Goal: Transaction & Acquisition: Purchase product/service

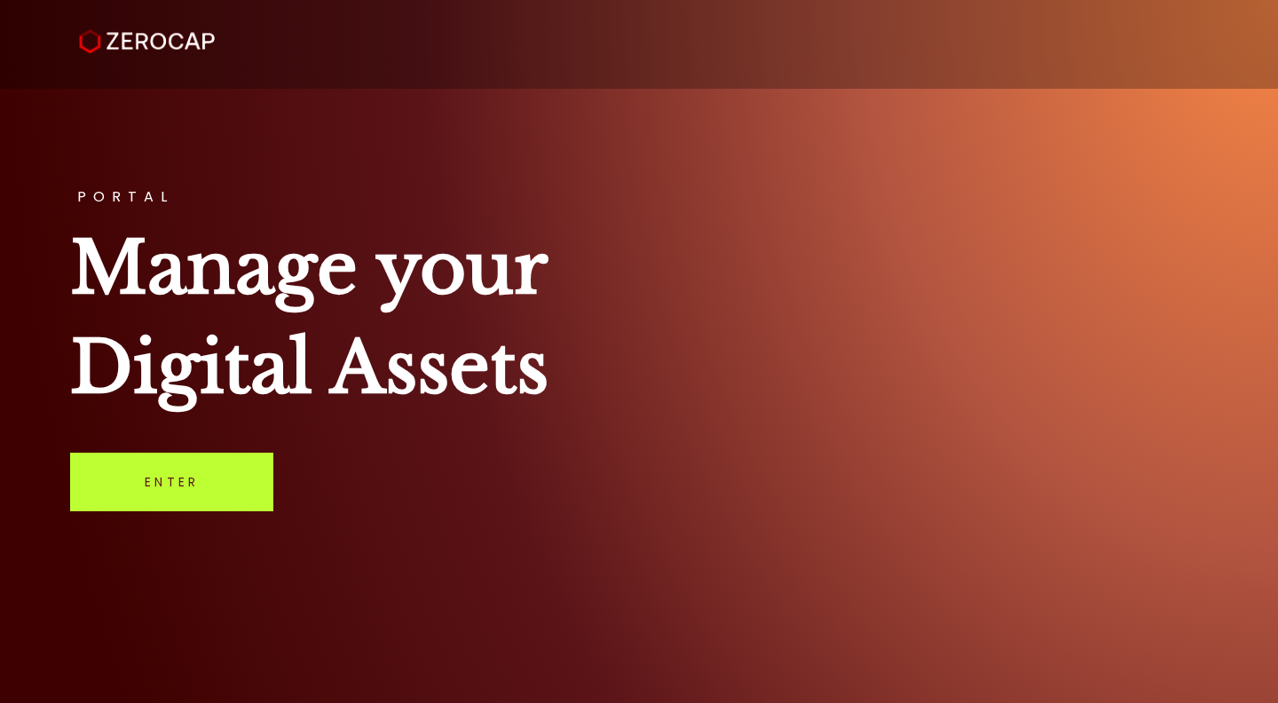
click at [208, 501] on link "Enter" at bounding box center [171, 482] width 203 height 59
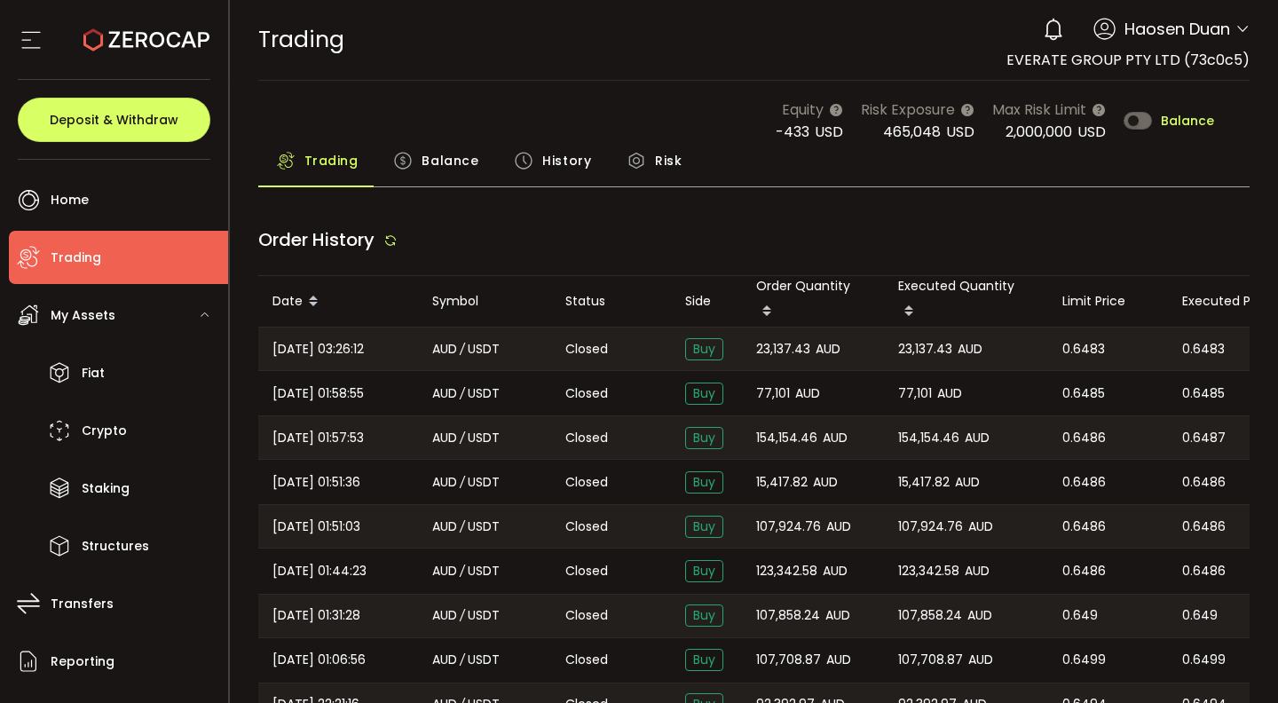
type input "***"
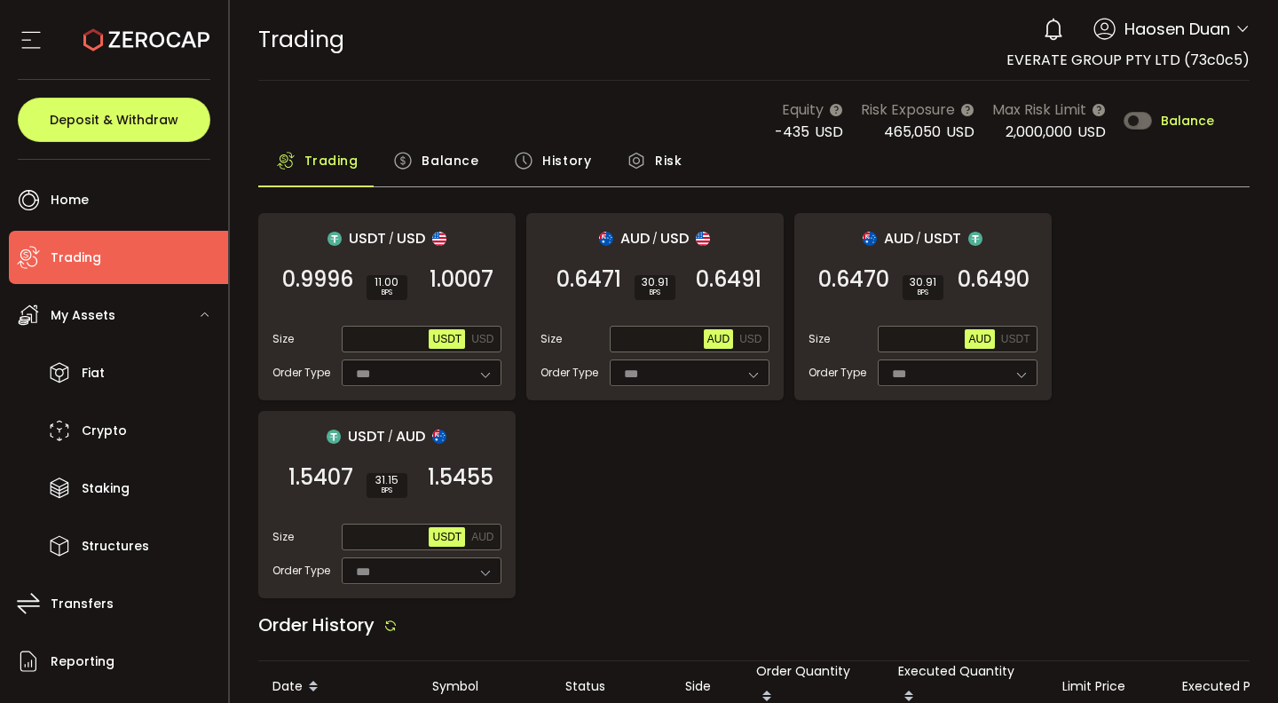
click at [970, 483] on div "USDT / USD 0.9996 SELL 11.00 BPS 1.0007 BUY Size Max USDT USD Order Type *** FO…" at bounding box center [754, 405] width 993 height 385
click at [1022, 337] on span "USDT" at bounding box center [1015, 339] width 29 height 12
click at [918, 344] on input "text" at bounding box center [924, 340] width 84 height 20
type input "******"
click at [1007, 285] on span "0.6490" at bounding box center [994, 280] width 72 height 18
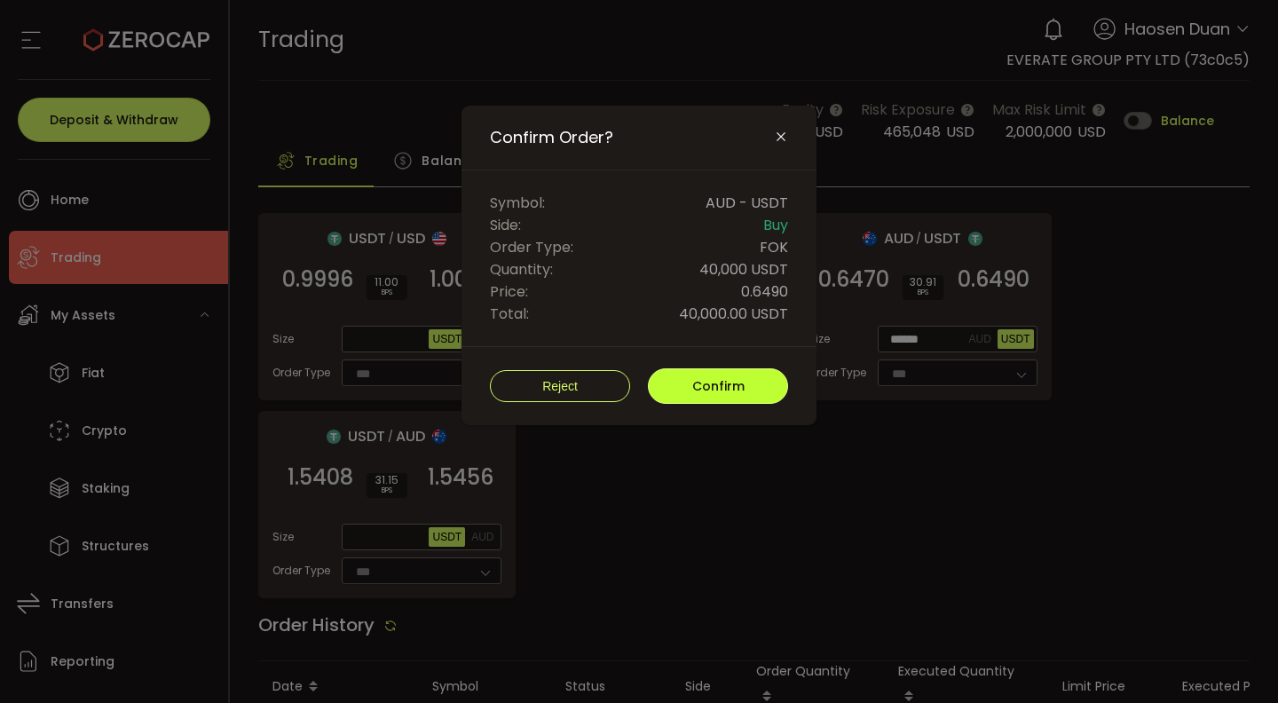
click at [723, 377] on span "Confirm" at bounding box center [718, 386] width 52 height 18
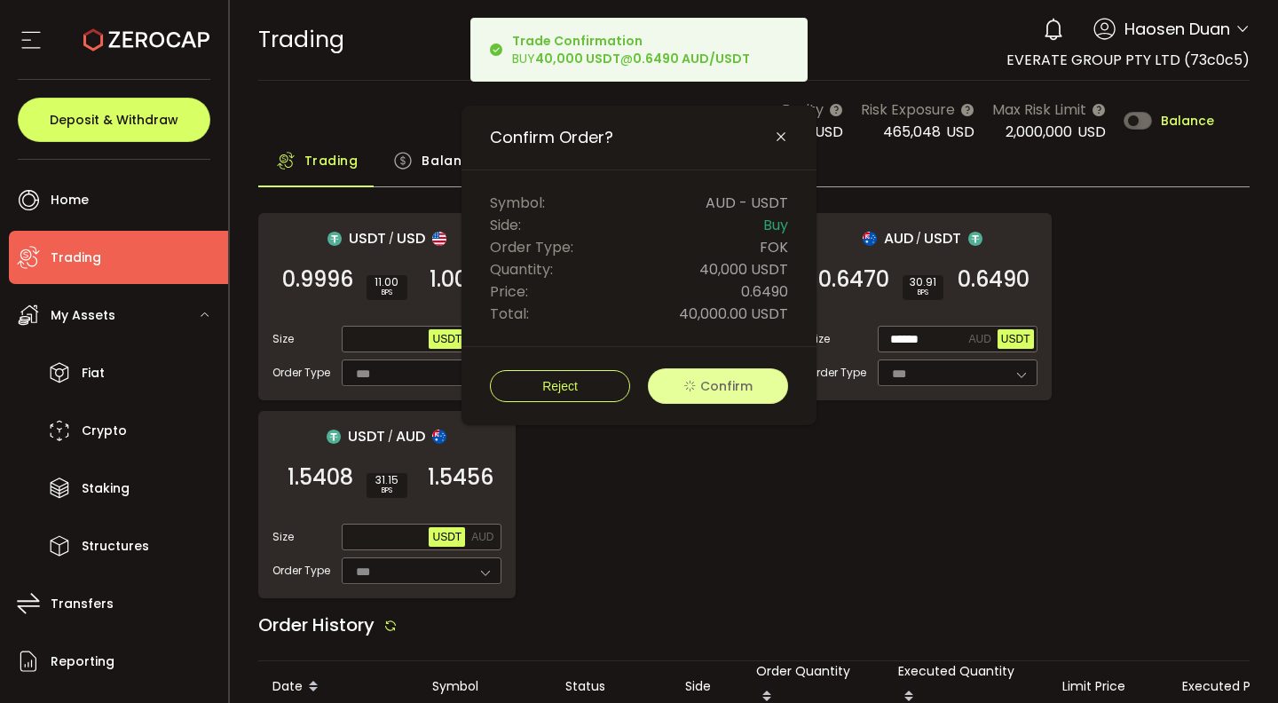
click at [781, 496] on div "USDT / USD 0.9996 SELL 11.00 BPS 1.0007 BUY Size Max USDT USD Order Type *** FO…" at bounding box center [754, 405] width 993 height 385
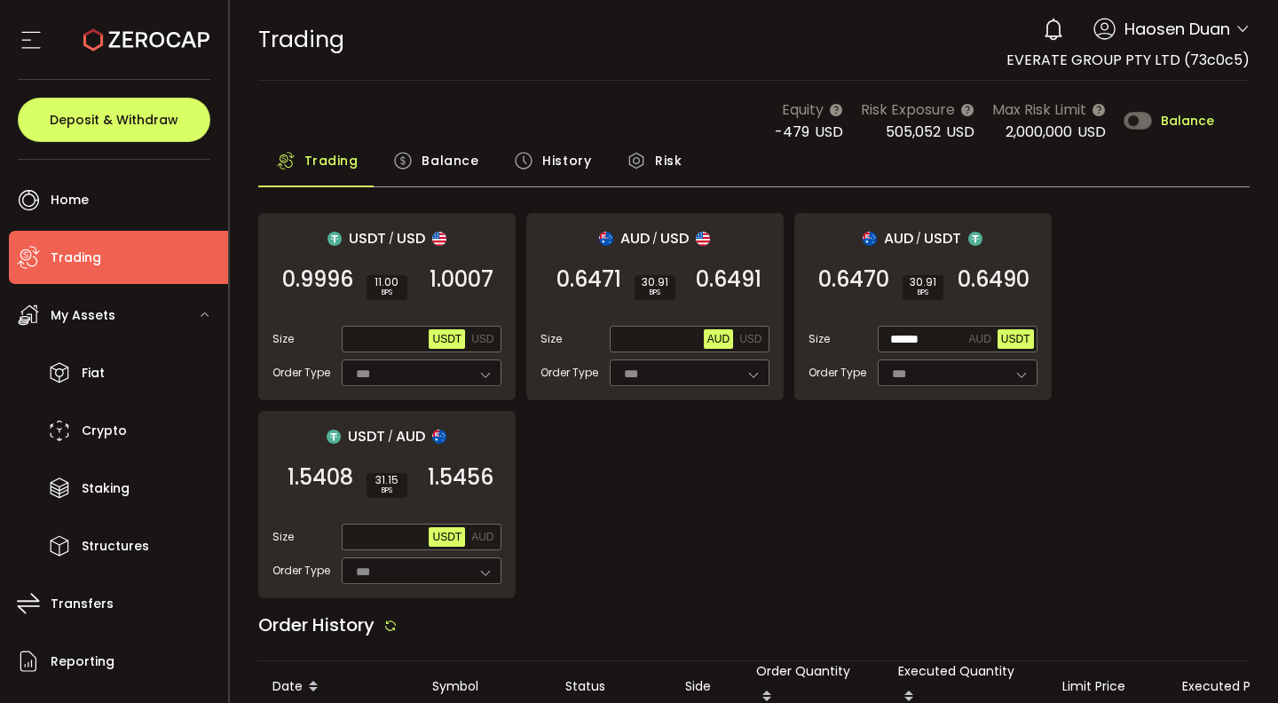
click at [473, 70] on div "TRADING Buy Power $0.00 USD Trading Trading Your verification is pending 0 Haos…" at bounding box center [754, 40] width 993 height 80
click at [481, 58] on div "TRADING Buy Power $0.00 USD Trading Trading Your verification is pending 0 Haos…" at bounding box center [754, 40] width 993 height 80
click at [457, 165] on span "Balance" at bounding box center [450, 161] width 57 height 36
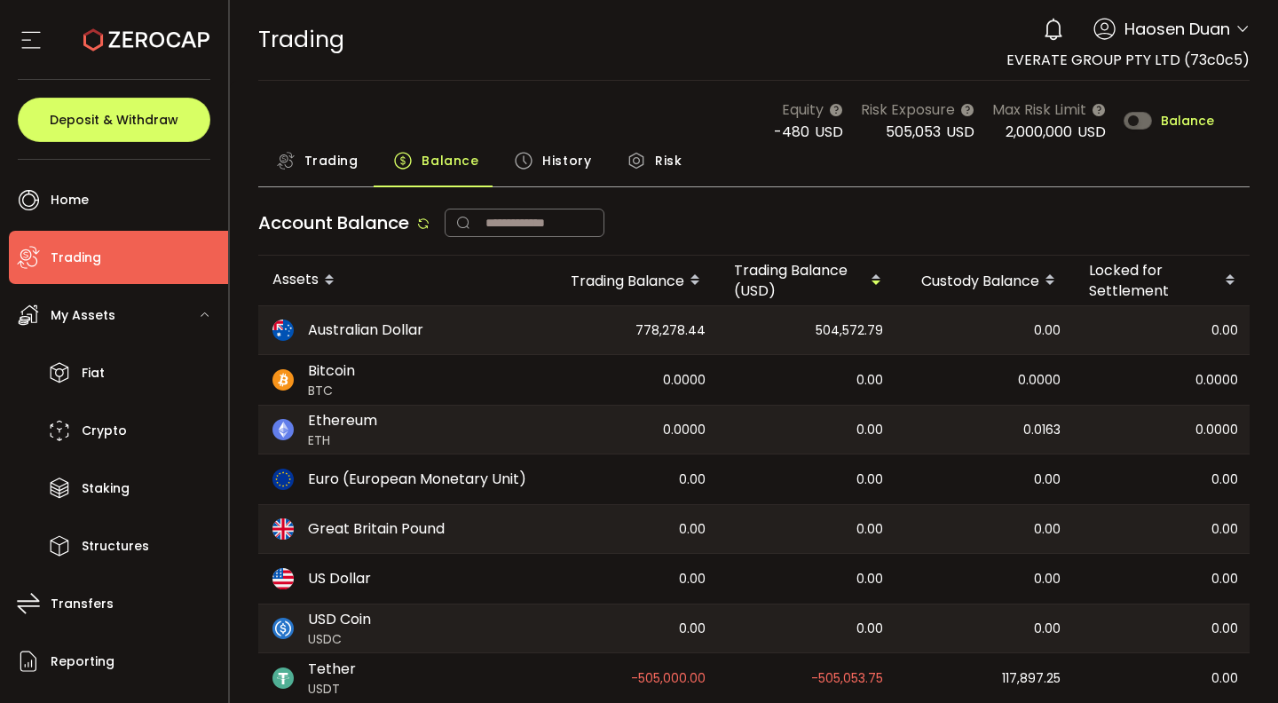
scroll to position [65, 0]
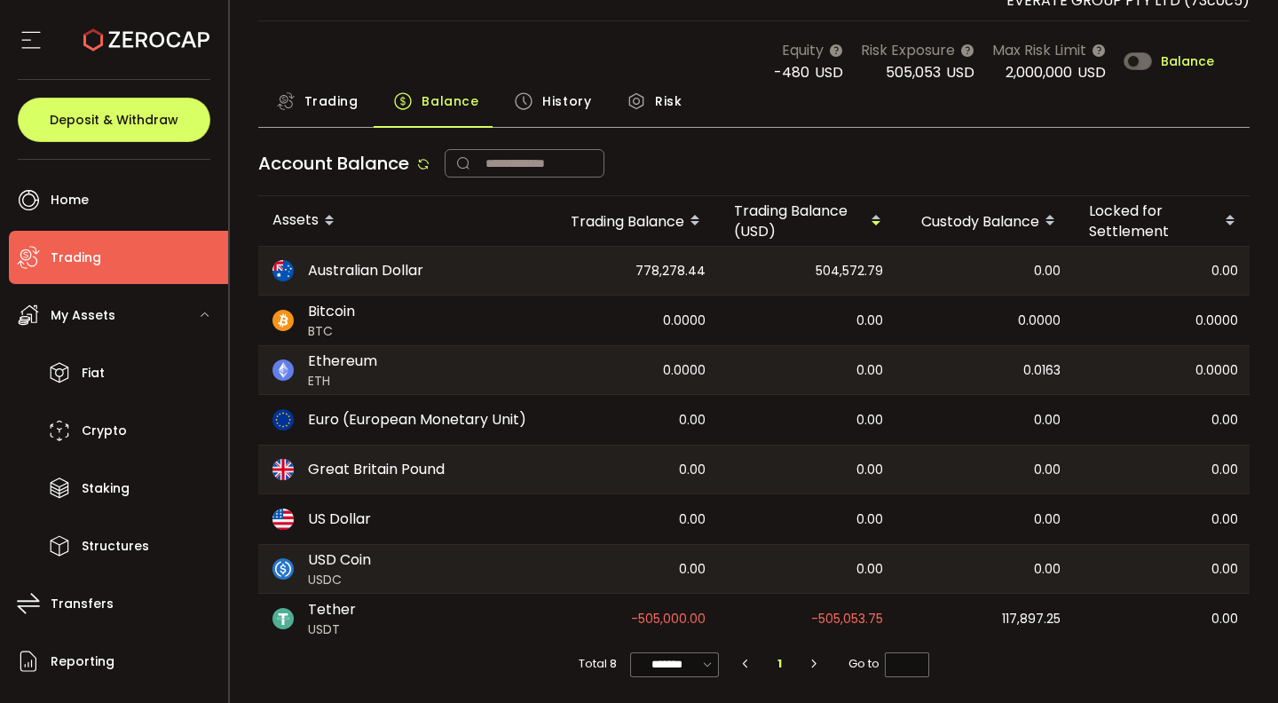
drag, startPoint x: 1160, startPoint y: 301, endPoint x: 1123, endPoint y: 409, distance: 114.5
click at [1277, 288] on html "#icon-aud_portfolio .cls-1 { font-size: 12px; fill: #fdfbfb; font-family: "Adob…" at bounding box center [639, 351] width 1278 height 703
click at [1123, 409] on div "0.00" at bounding box center [1164, 420] width 178 height 50
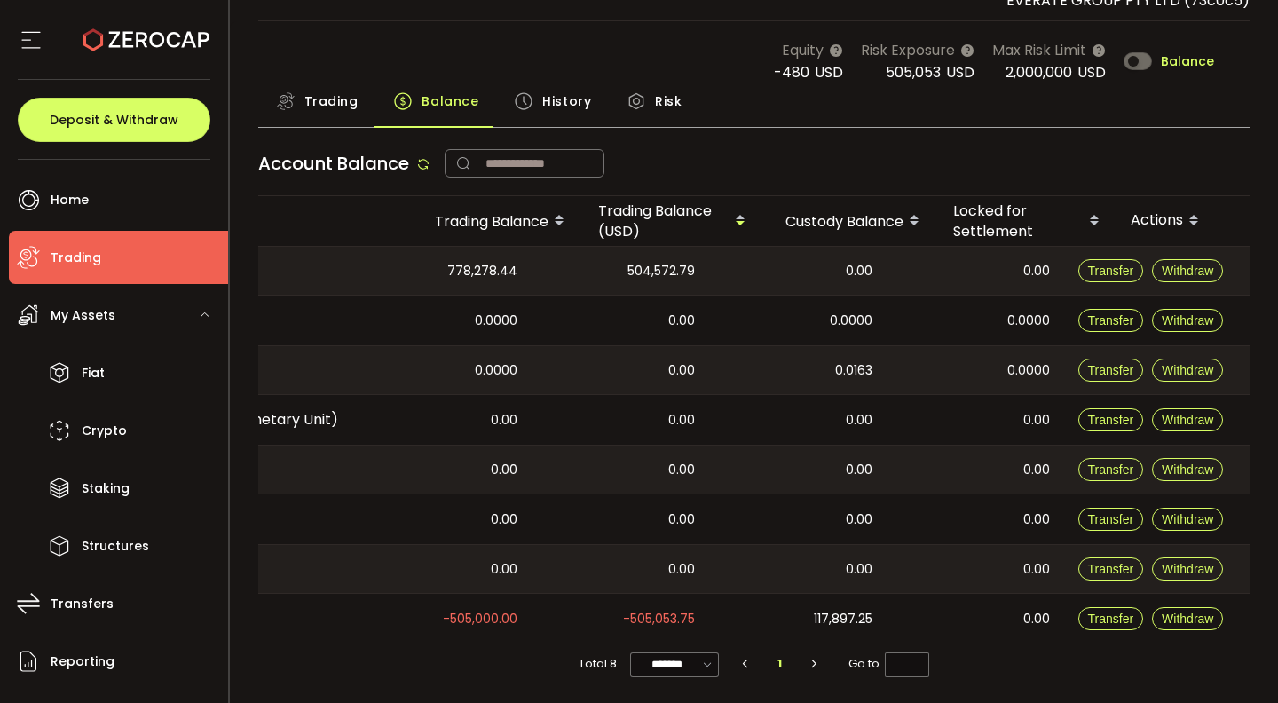
drag, startPoint x: 1123, startPoint y: 409, endPoint x: 1277, endPoint y: 408, distance: 154.5
click at [1277, 408] on html "#icon-aud_portfolio .cls-1 { font-size: 12px; fill: #fdfbfb; font-family: "Adob…" at bounding box center [639, 351] width 1278 height 703
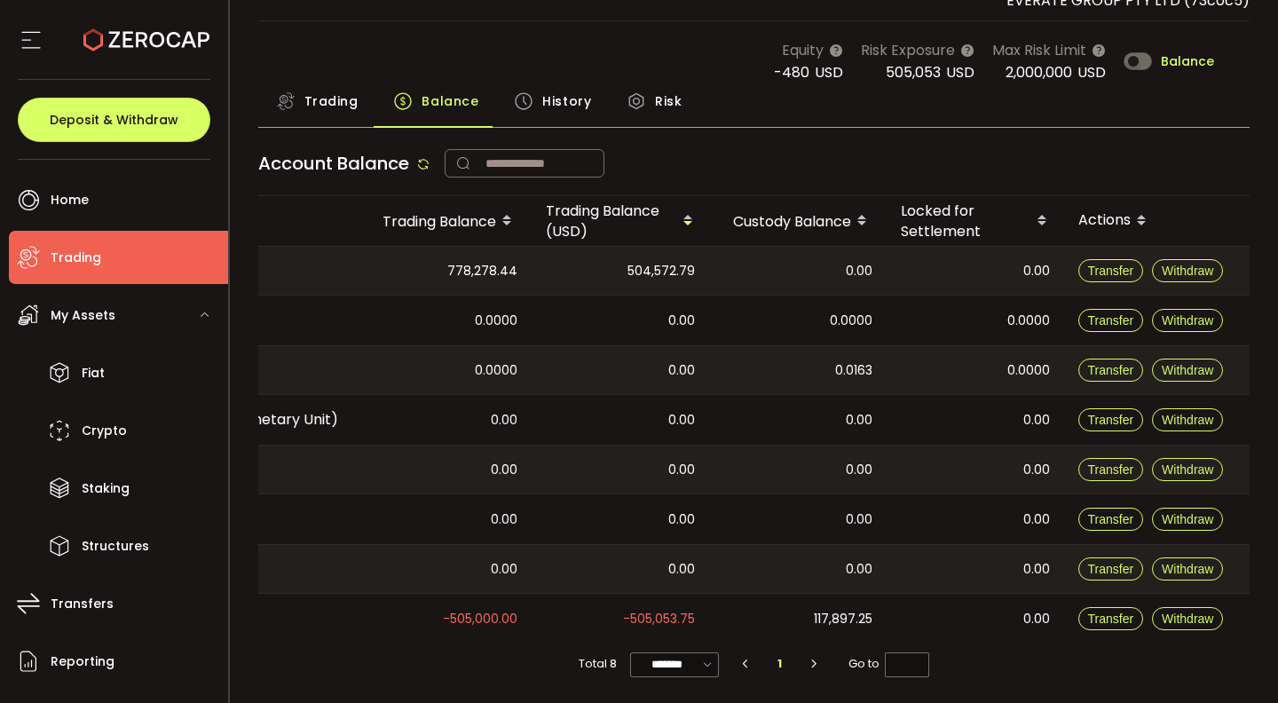
click at [991, 435] on div "0.00" at bounding box center [976, 420] width 178 height 50
click at [318, 101] on span "Trading" at bounding box center [331, 101] width 54 height 36
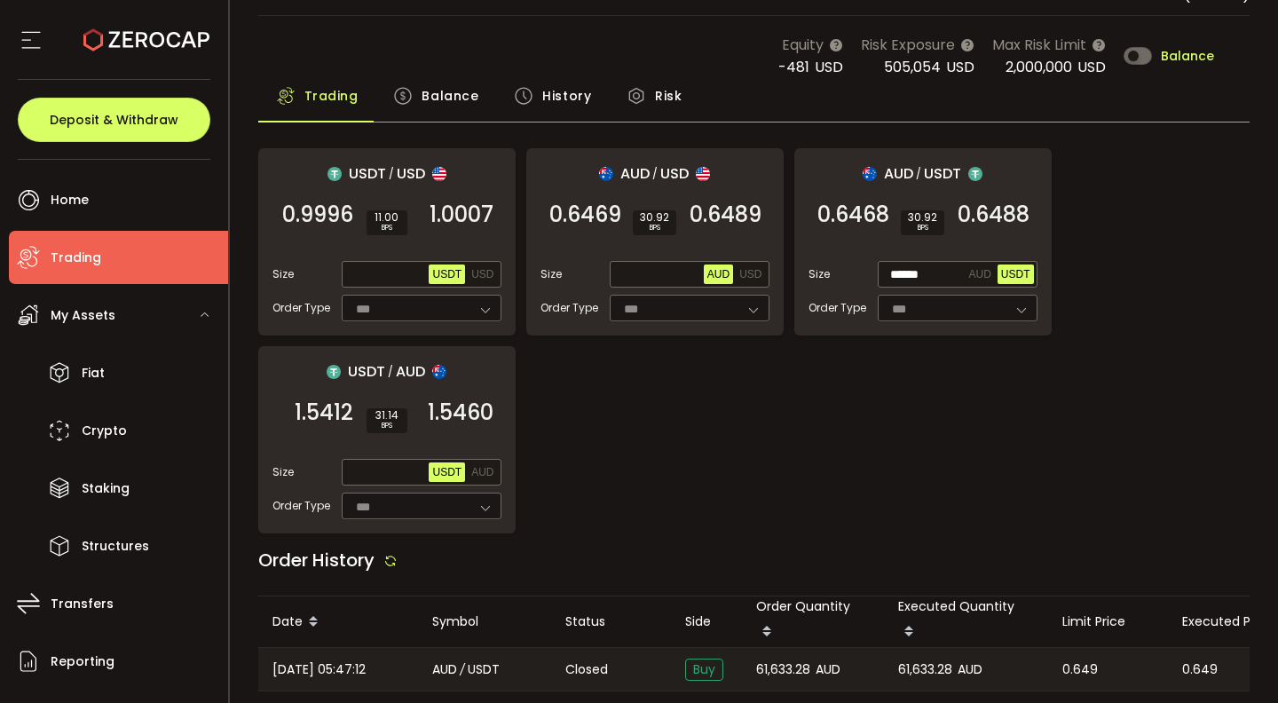
click at [448, 107] on span "Balance" at bounding box center [450, 96] width 57 height 36
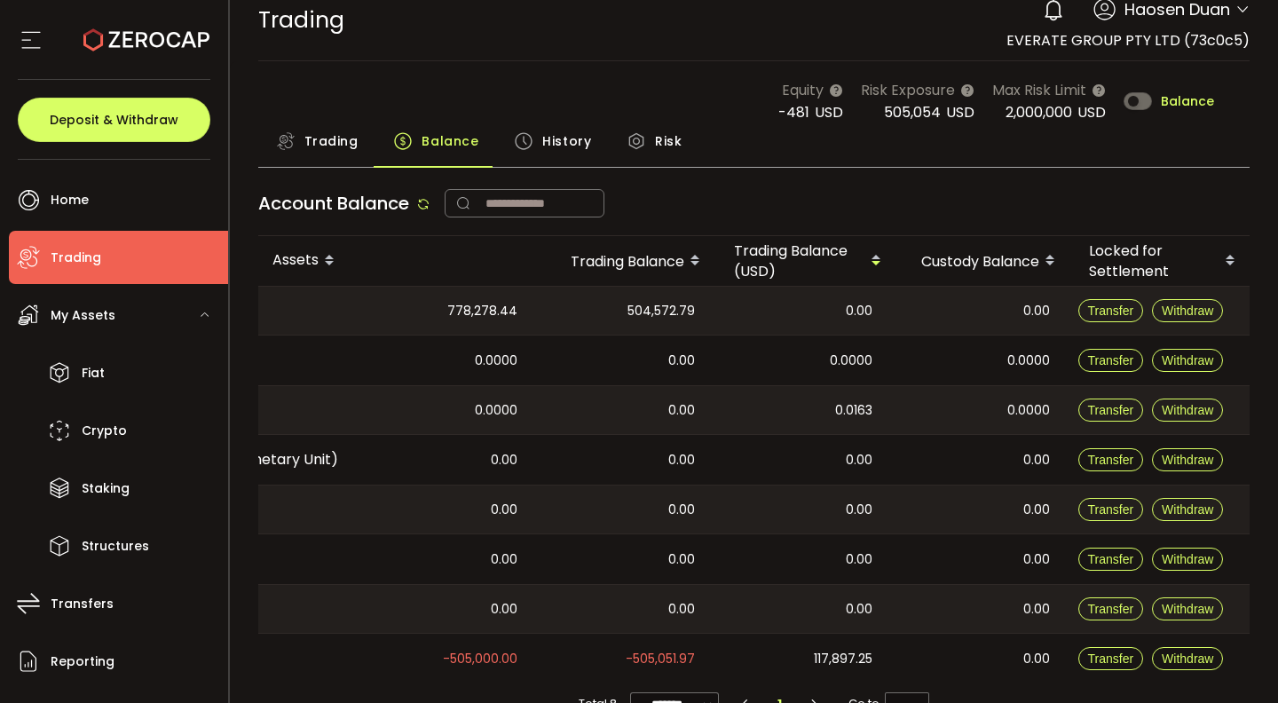
scroll to position [65, 0]
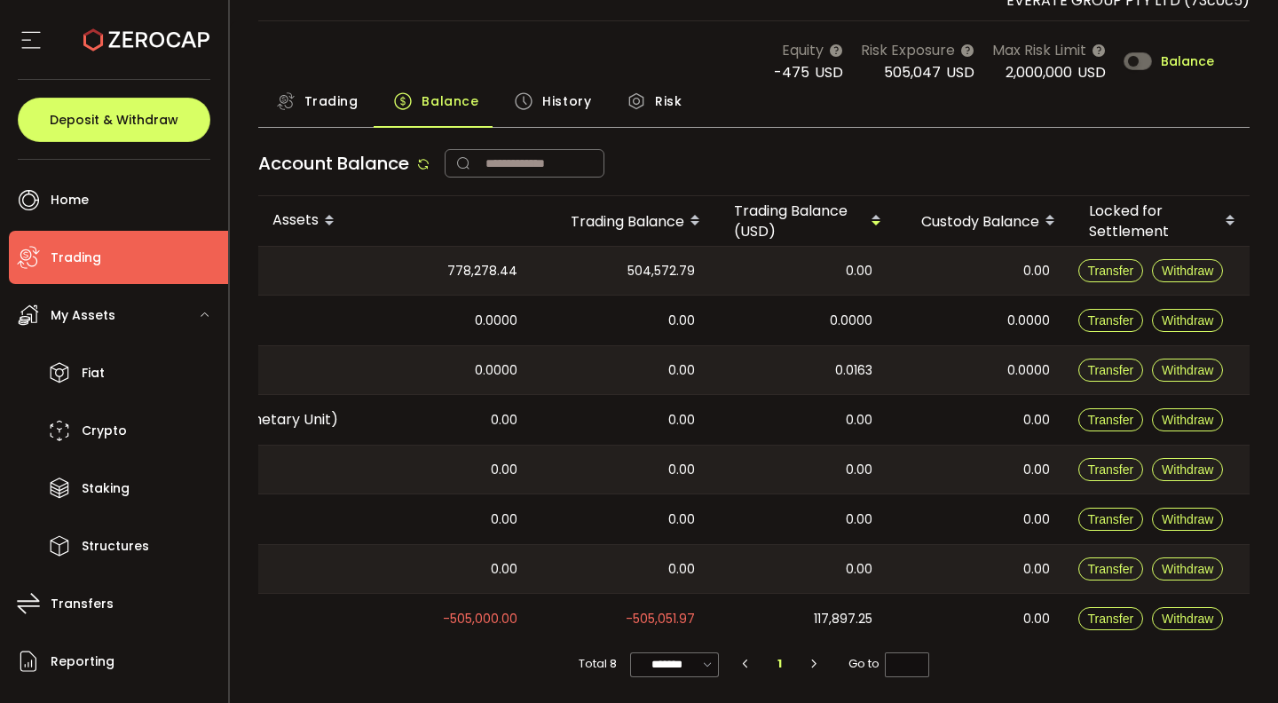
click at [346, 105] on span "Trading" at bounding box center [331, 101] width 54 height 36
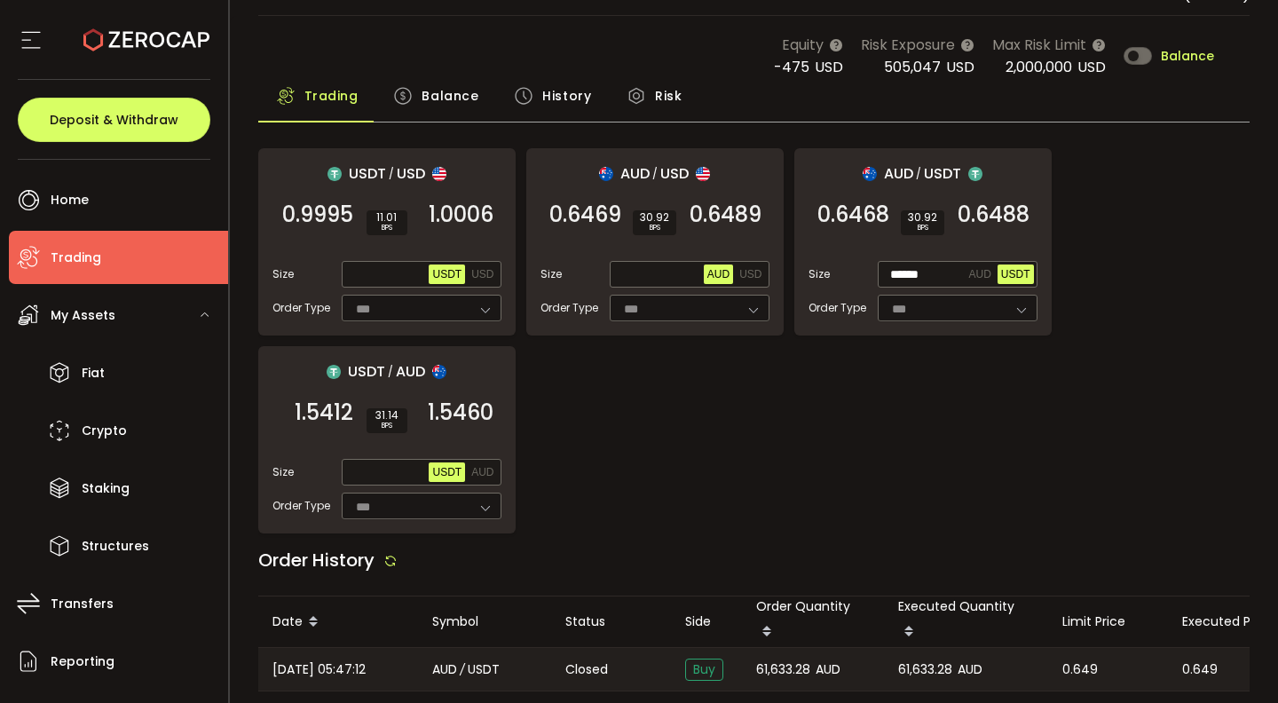
click at [451, 91] on span "Balance" at bounding box center [450, 96] width 57 height 36
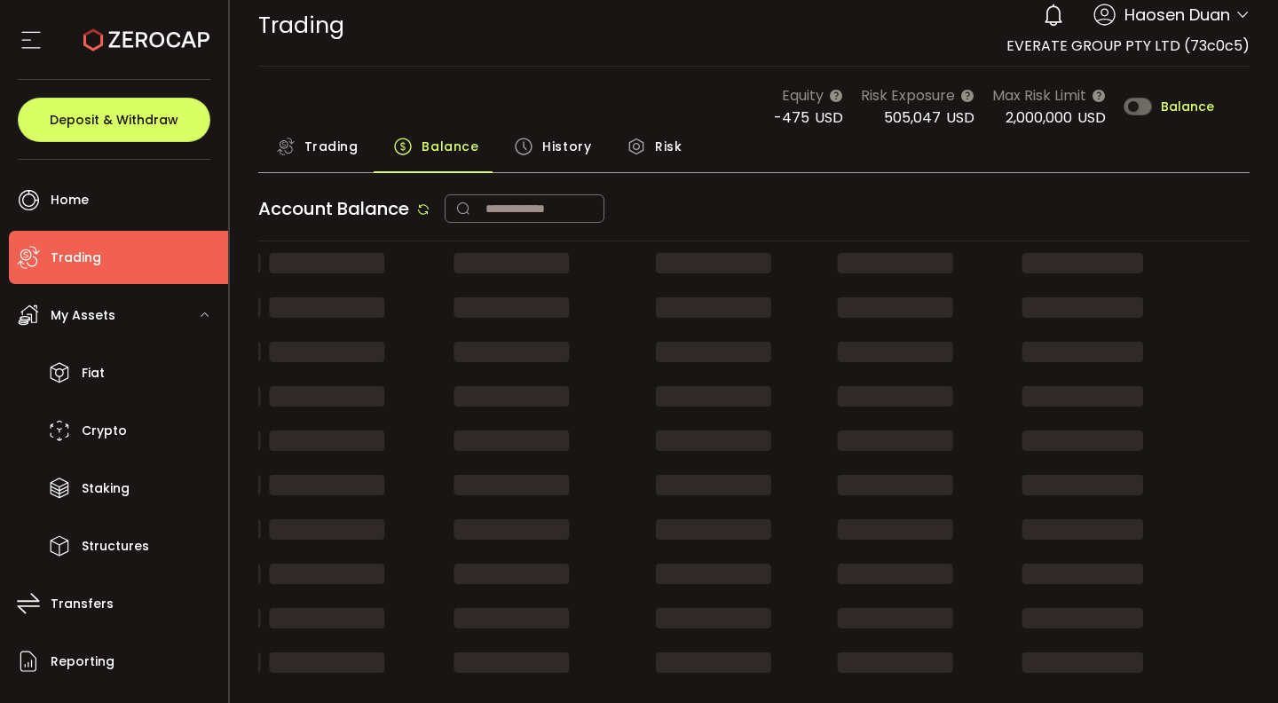
scroll to position [65, 0]
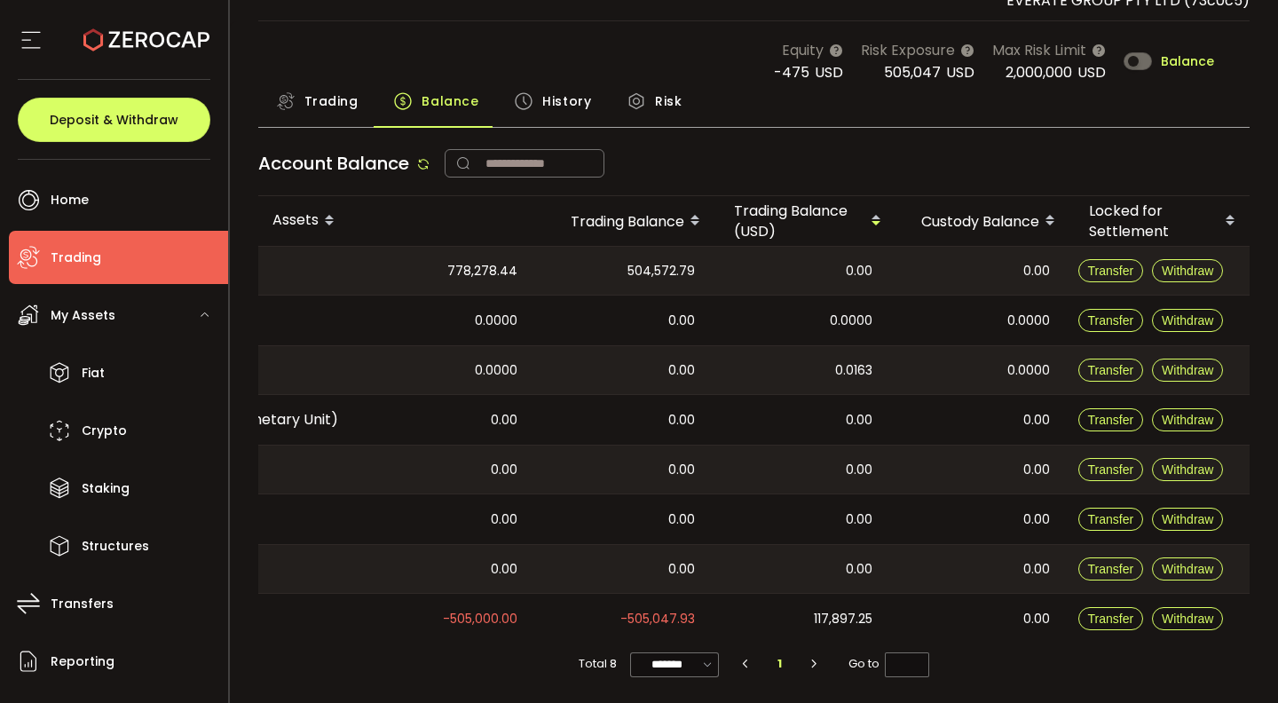
click at [545, 98] on span "History" at bounding box center [566, 101] width 49 height 36
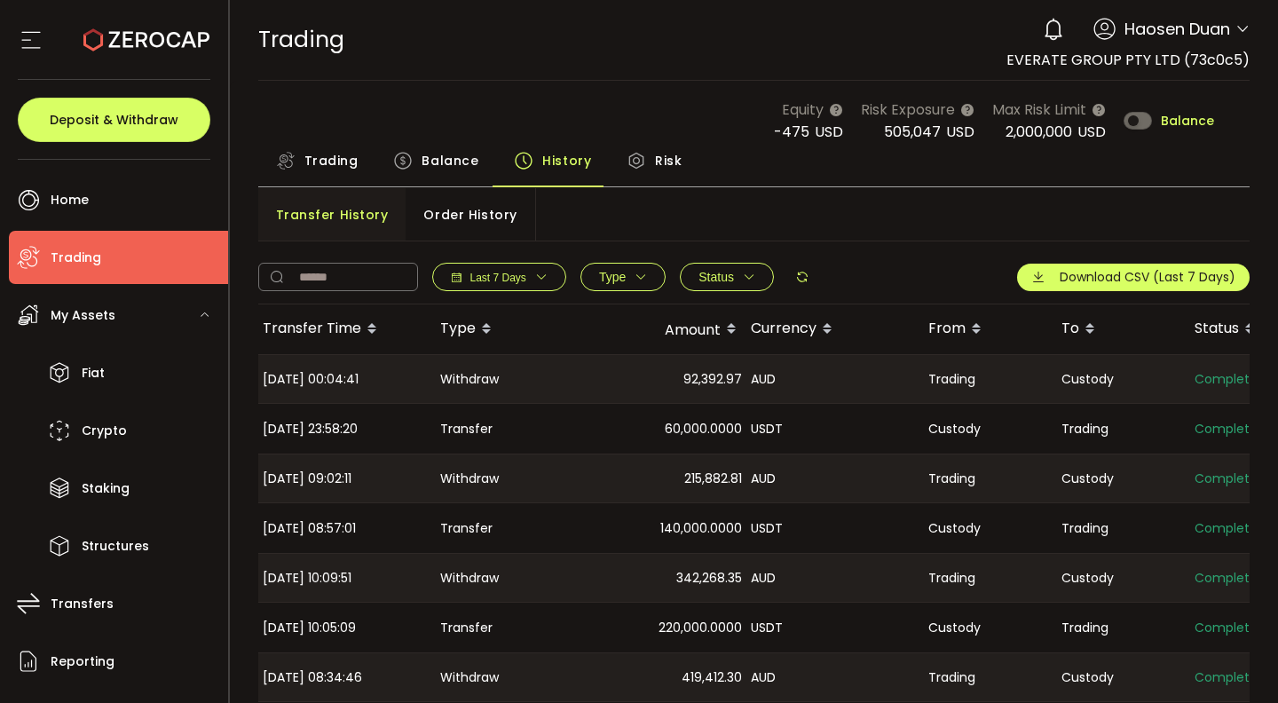
click at [430, 217] on span "Order History" at bounding box center [469, 215] width 93 height 36
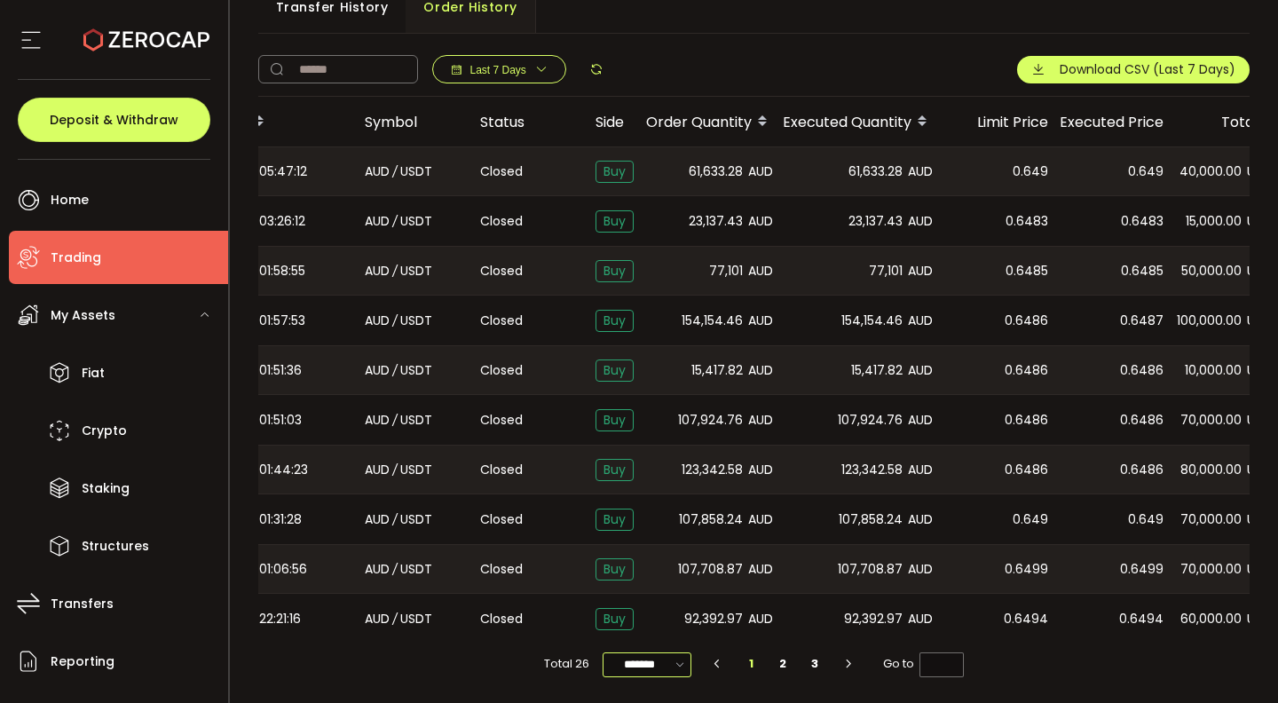
click at [633, 661] on input "*******" at bounding box center [647, 664] width 89 height 25
click at [656, 564] on span "20/page" at bounding box center [644, 560] width 53 height 18
type input "*******"
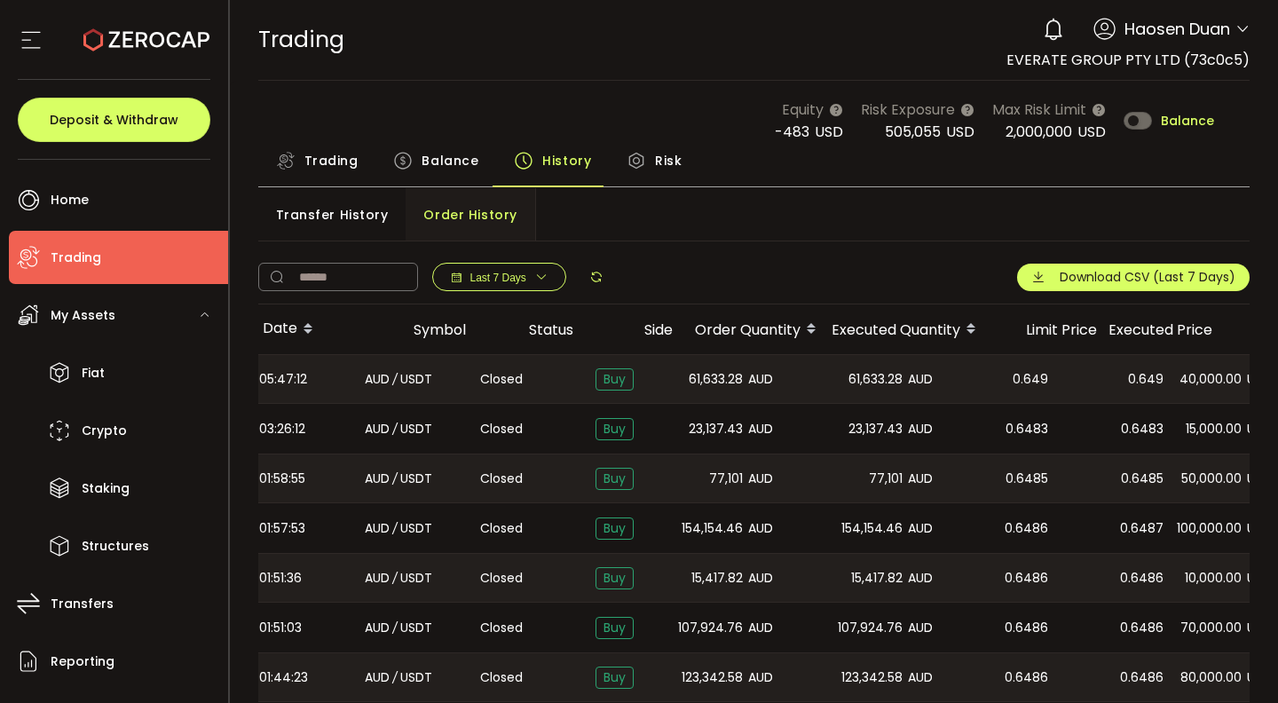
click at [326, 161] on span "Trading" at bounding box center [331, 161] width 54 height 36
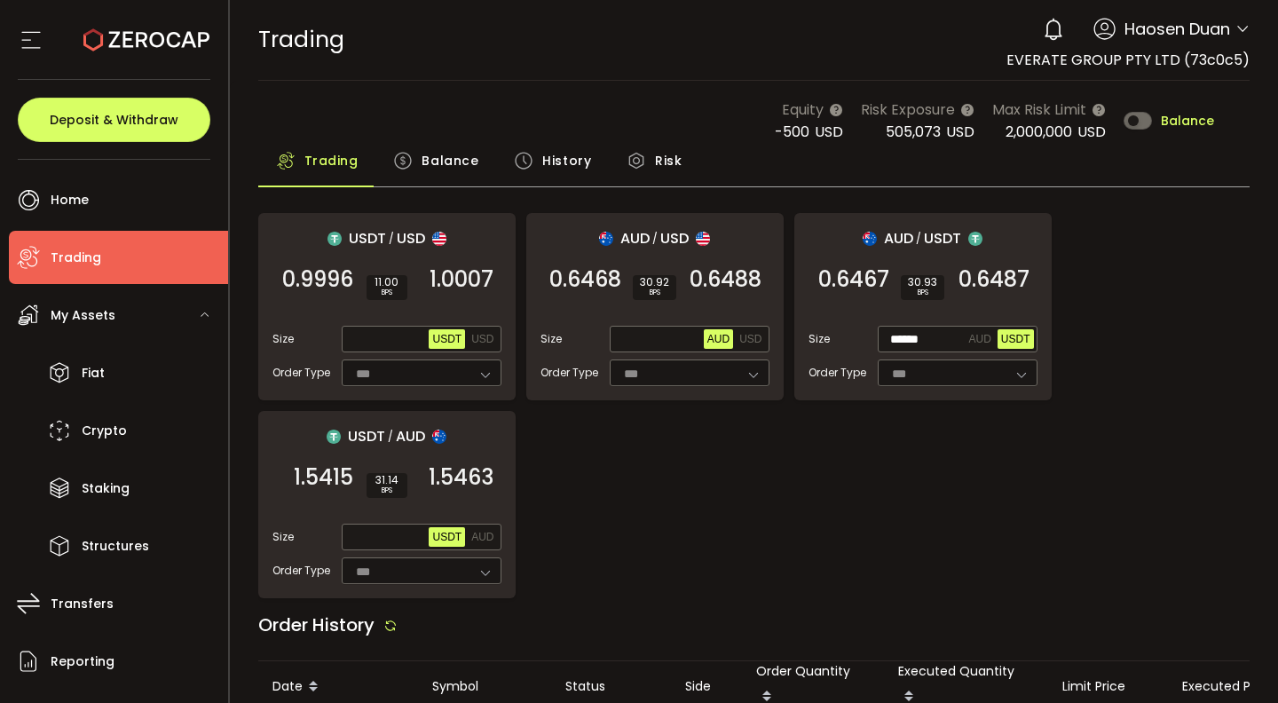
click at [444, 170] on span "Balance" at bounding box center [450, 161] width 57 height 36
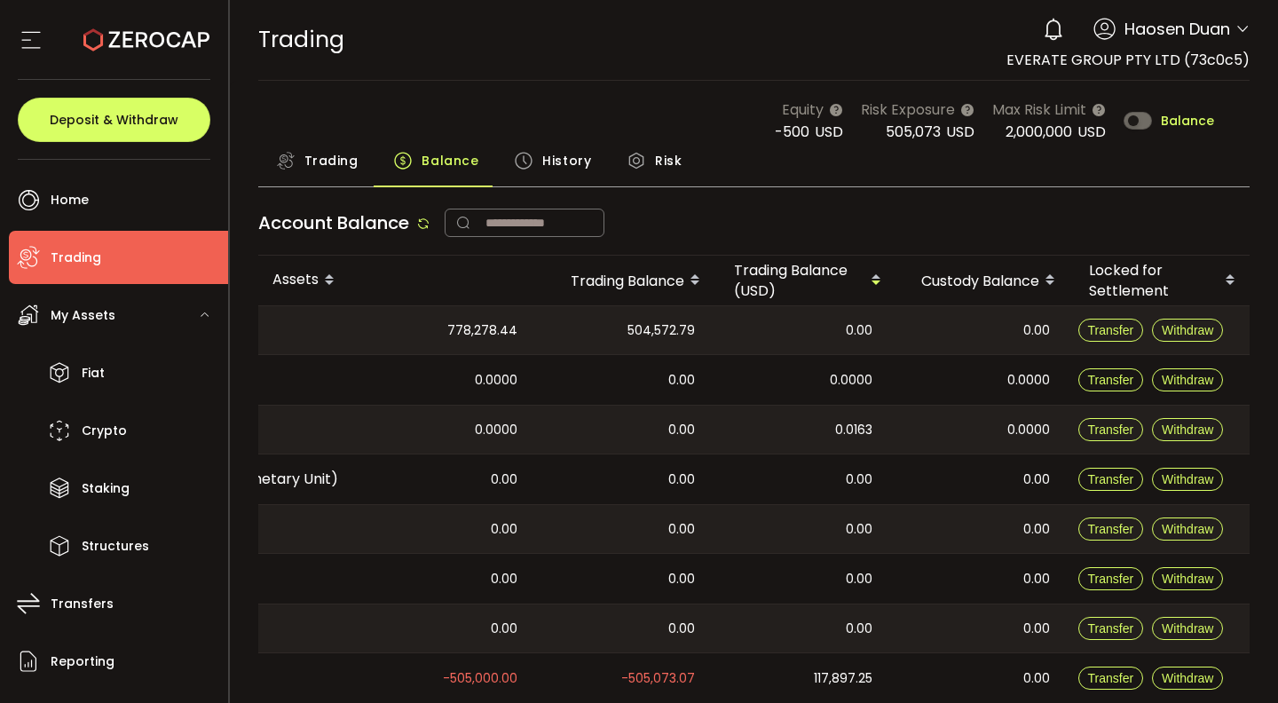
scroll to position [65, 0]
